Goal: Task Accomplishment & Management: Use online tool/utility

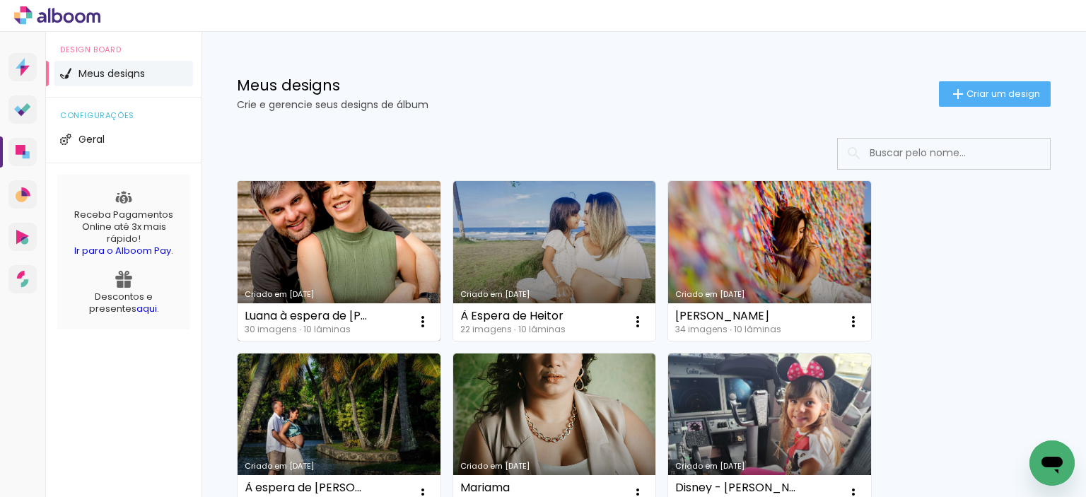
click at [336, 235] on link "Criado em [DATE]" at bounding box center [339, 261] width 203 height 160
